Goal: Find specific page/section: Find specific page/section

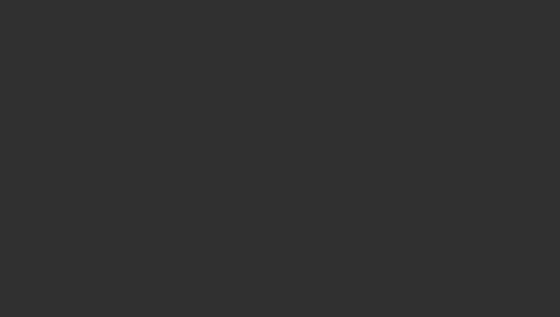
select select "25"
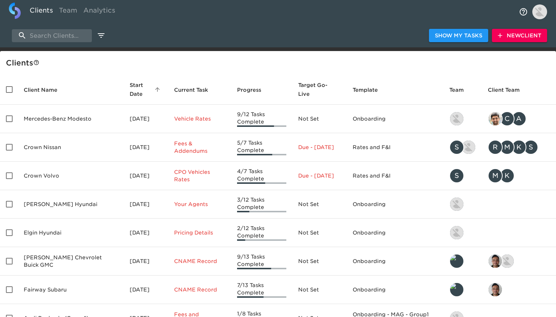
click at [59, 26] on div "Show My Tasks New Client" at bounding box center [278, 36] width 556 height 24
click at [59, 29] on input "search" at bounding box center [52, 35] width 80 height 13
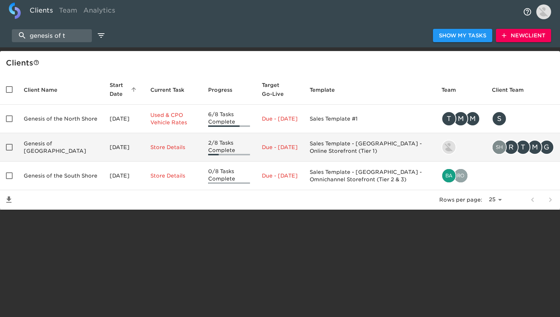
type input "genesis of t"
click at [74, 147] on td "Genesis of [GEOGRAPHIC_DATA]" at bounding box center [61, 147] width 86 height 29
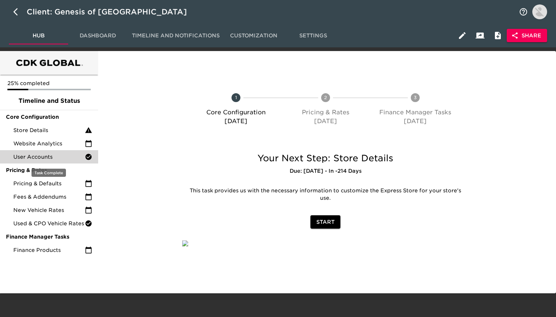
click at [69, 158] on span "User Accounts" at bounding box center [48, 156] width 71 height 7
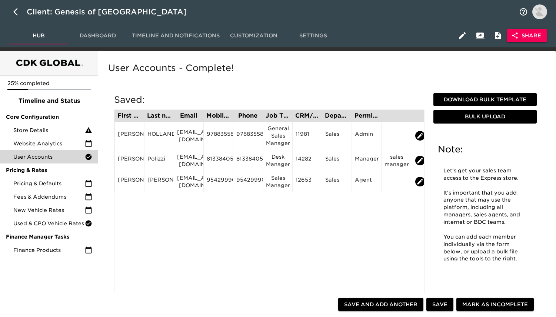
click at [202, 36] on span "Timeline and Notifications" at bounding box center [176, 35] width 88 height 9
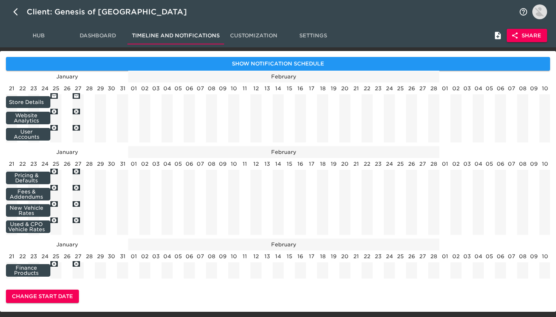
click at [301, 34] on span "Settings" at bounding box center [313, 35] width 50 height 9
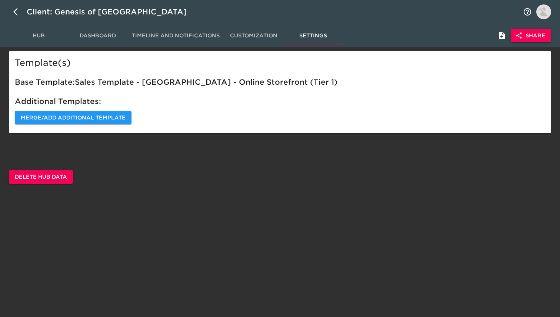
click at [103, 36] on span "Dashboard" at bounding box center [98, 35] width 50 height 9
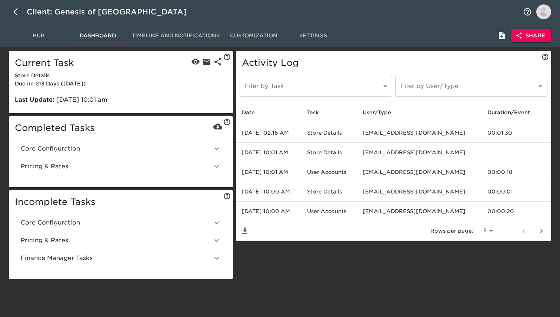
click at [71, 99] on p "Last Update: [DATE] 10:01 am" at bounding box center [121, 100] width 212 height 9
click at [83, 152] on span "Core Configuration" at bounding box center [116, 148] width 191 height 9
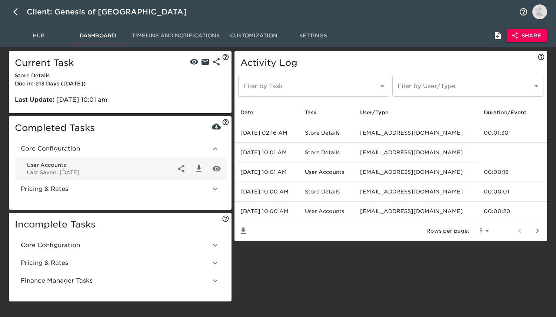
click at [195, 167] on icon "button" at bounding box center [198, 168] width 9 height 9
click at [17, 13] on icon "button" at bounding box center [17, 11] width 9 height 9
select select "25"
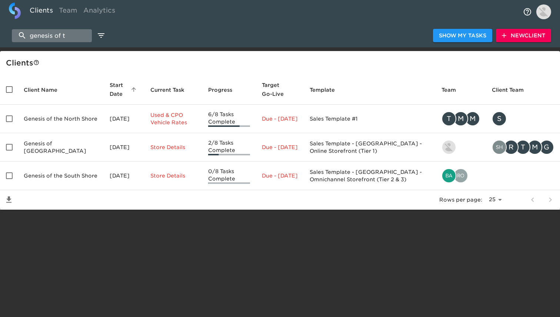
click at [81, 34] on input "genesis of t" at bounding box center [52, 35] width 80 height 13
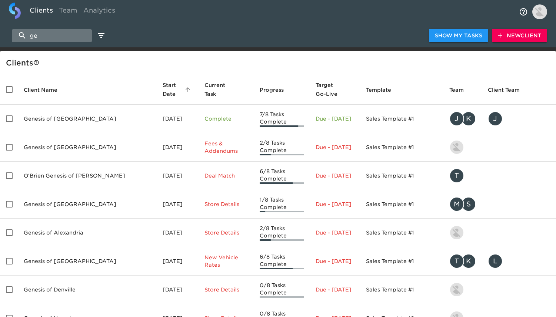
type input "g"
